Goal: Task Accomplishment & Management: Complete application form

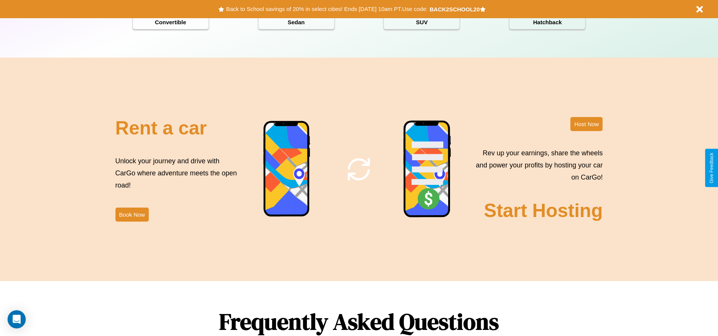
scroll to position [1086, 0]
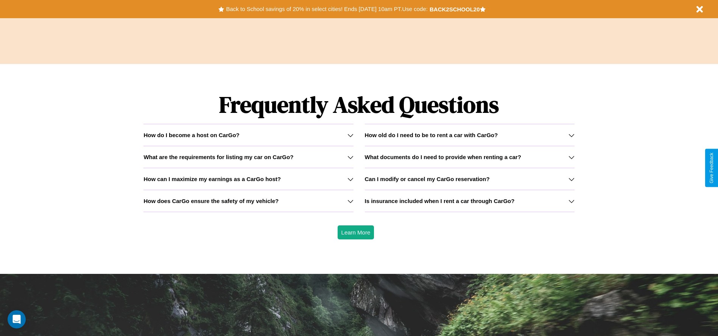
click at [248, 179] on h3 "How can I maximize my earnings as a CarGo host?" at bounding box center [211, 179] width 137 height 6
click at [571, 201] on icon at bounding box center [571, 201] width 6 height 6
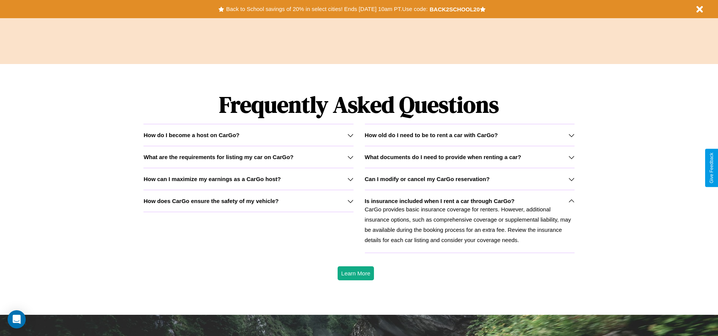
click at [571, 179] on icon at bounding box center [571, 179] width 6 height 6
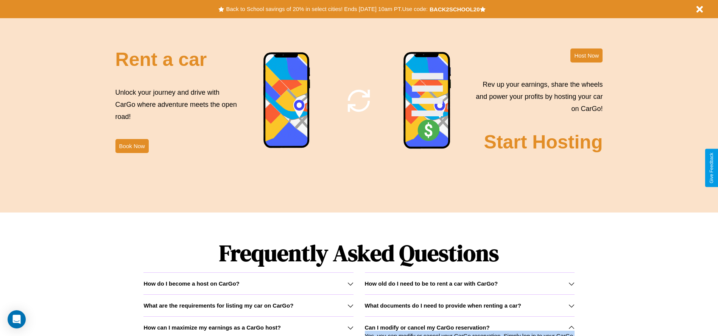
scroll to position [0, 0]
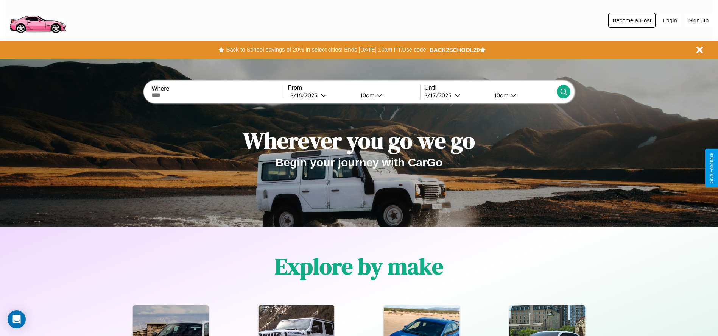
click at [632, 20] on button "Become a Host" at bounding box center [631, 20] width 47 height 15
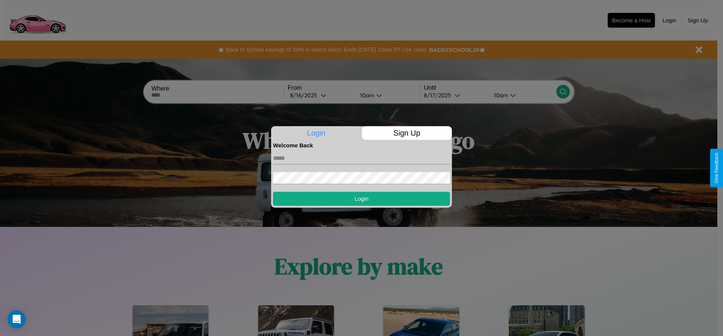
click at [407, 133] on p "Sign Up" at bounding box center [407, 133] width 90 height 14
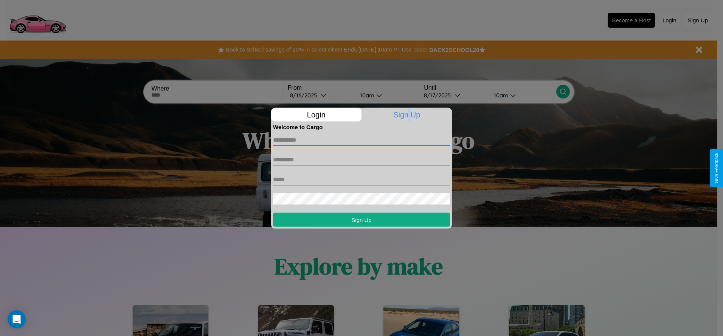
click at [362, 140] on input "text" at bounding box center [361, 140] width 177 height 12
type input "**********"
click at [362, 159] on input "text" at bounding box center [361, 159] width 177 height 12
type input "*******"
click at [362, 179] on input "text" at bounding box center [361, 179] width 177 height 12
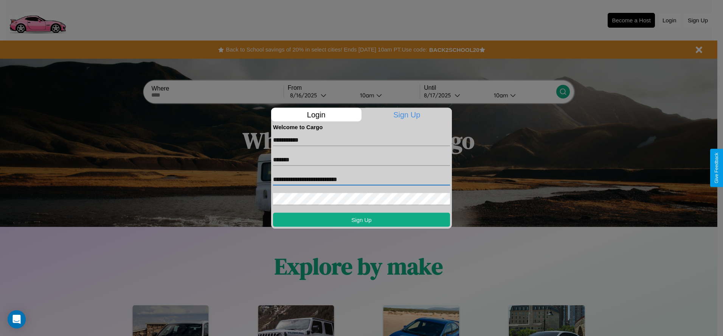
type input "**********"
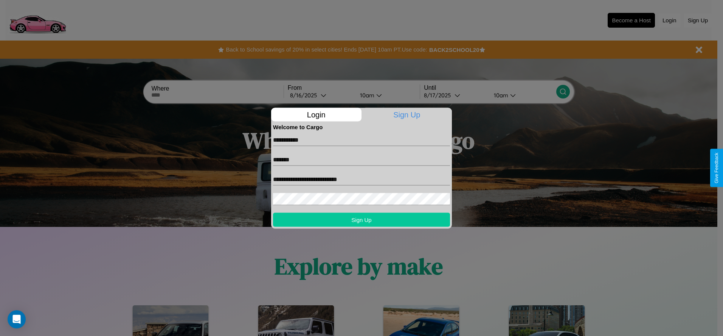
click at [362, 219] on button "Sign Up" at bounding box center [361, 219] width 177 height 14
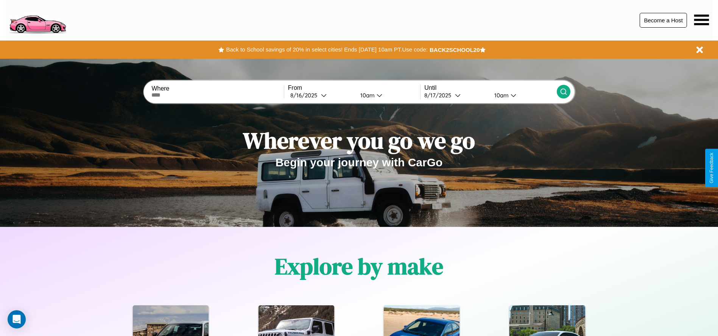
click at [663, 20] on button "Become a Host" at bounding box center [662, 20] width 47 height 15
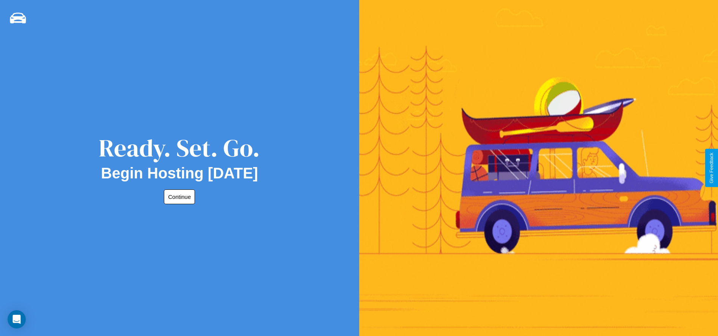
click at [178, 196] on button "Continue" at bounding box center [179, 196] width 31 height 15
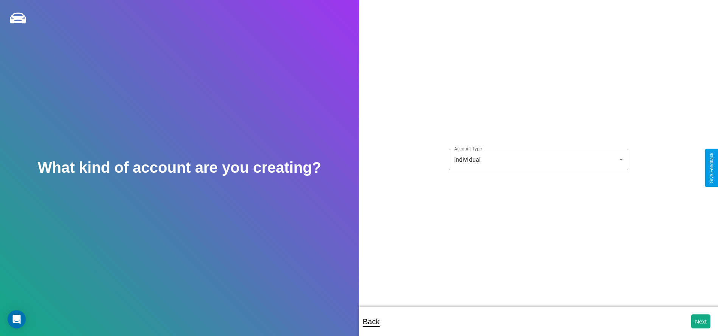
click at [538, 159] on body "**********" at bounding box center [359, 173] width 718 height 346
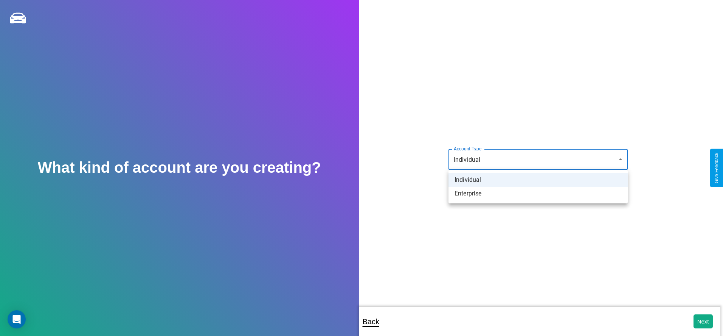
click at [538, 180] on li "Individual" at bounding box center [538, 180] width 179 height 14
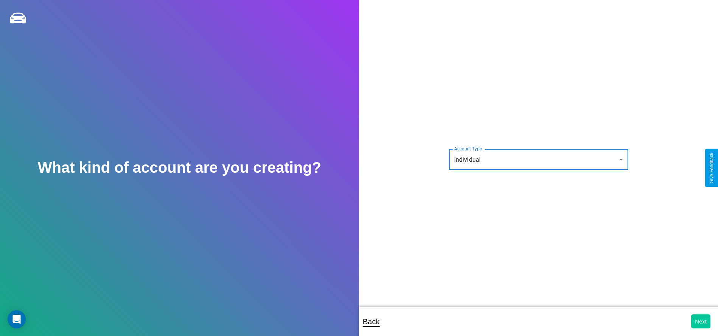
click at [700, 321] on button "Next" at bounding box center [700, 321] width 19 height 14
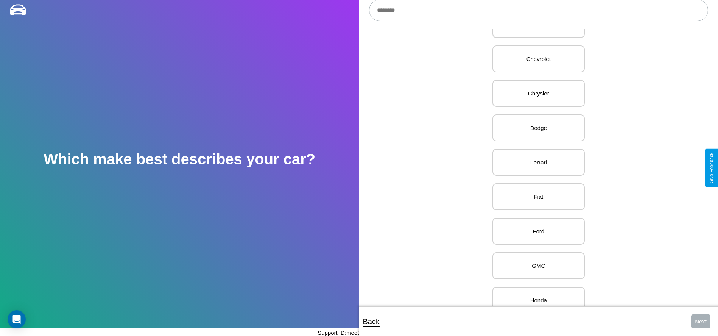
scroll to position [299, 0]
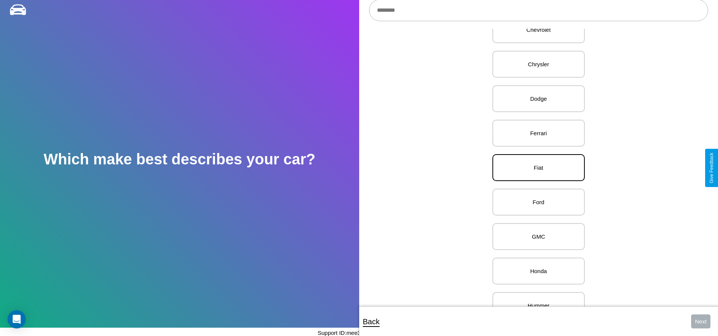
click at [535, 168] on p "Fiat" at bounding box center [539, 167] width 76 height 10
click at [700, 321] on button "Next" at bounding box center [700, 321] width 19 height 14
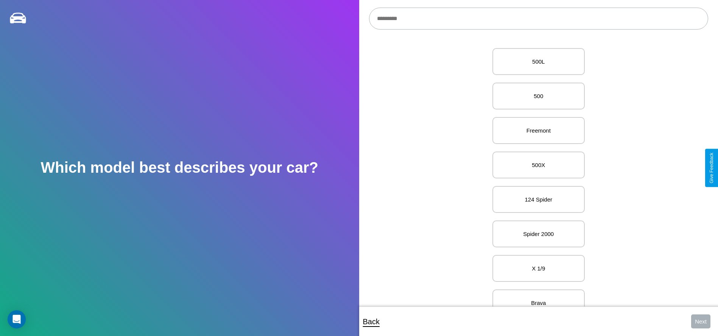
scroll to position [92, 0]
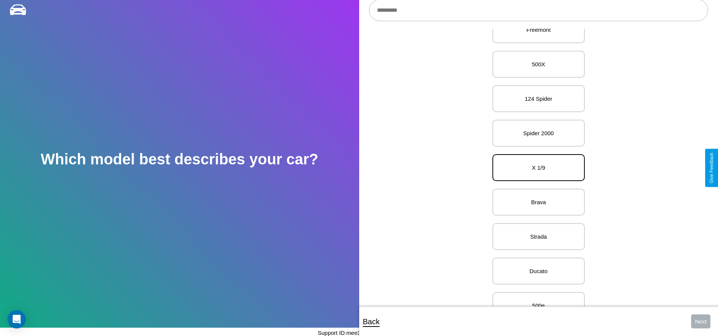
click at [535, 168] on p "X 1/9" at bounding box center [539, 167] width 76 height 10
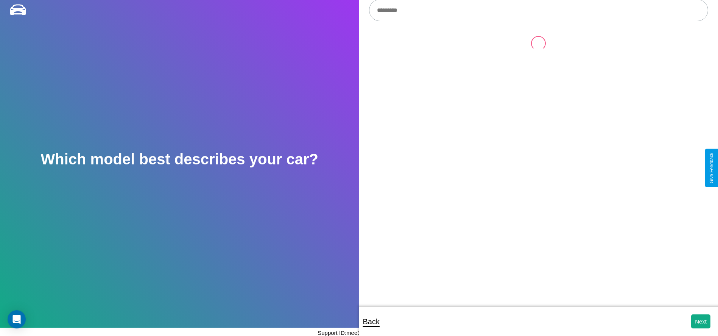
scroll to position [0, 0]
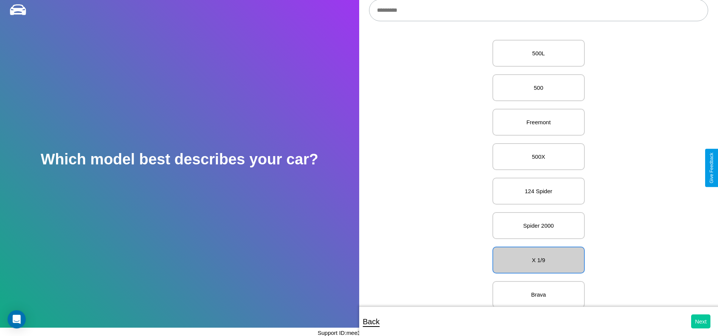
click at [700, 321] on button "Next" at bounding box center [700, 321] width 19 height 14
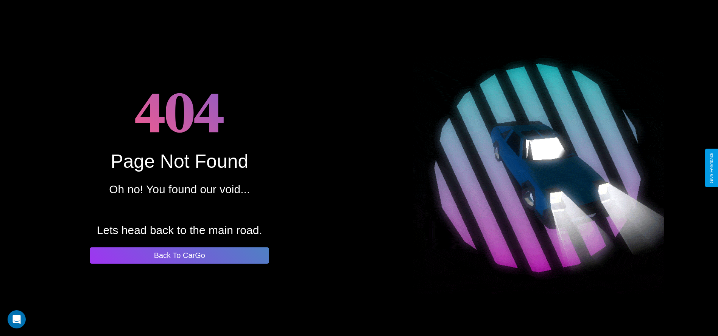
click at [179, 255] on button "Back To CarGo" at bounding box center [179, 255] width 179 height 16
